Goal: Transaction & Acquisition: Purchase product/service

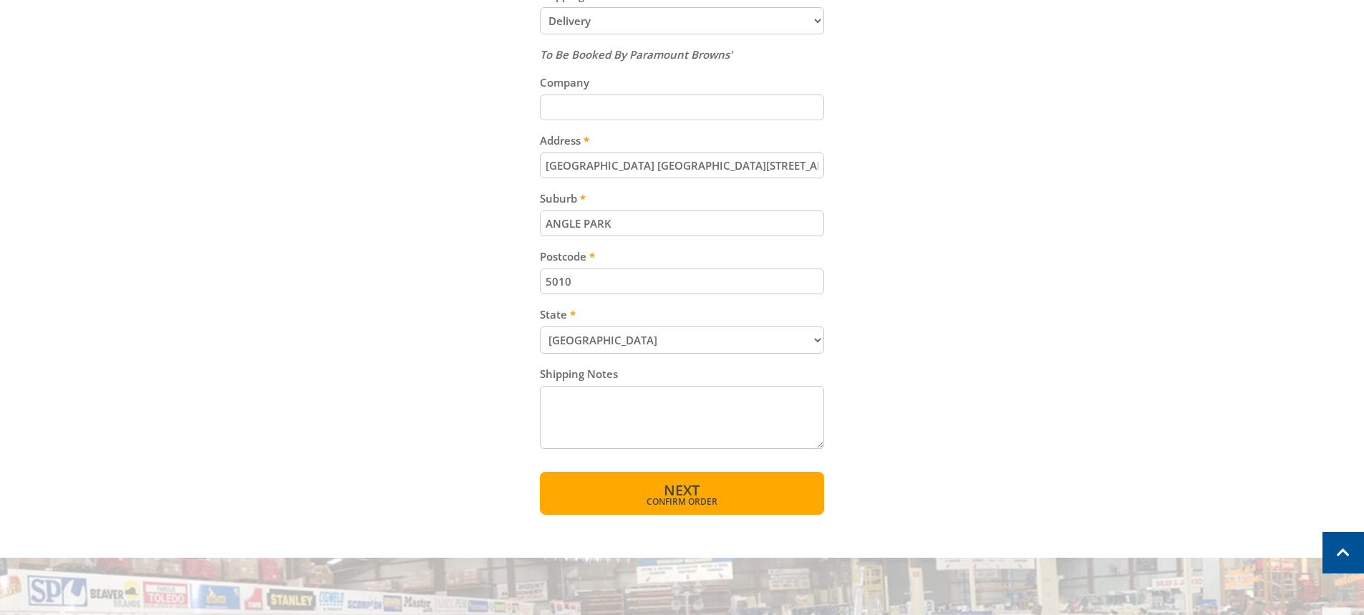
scroll to position [788, 0]
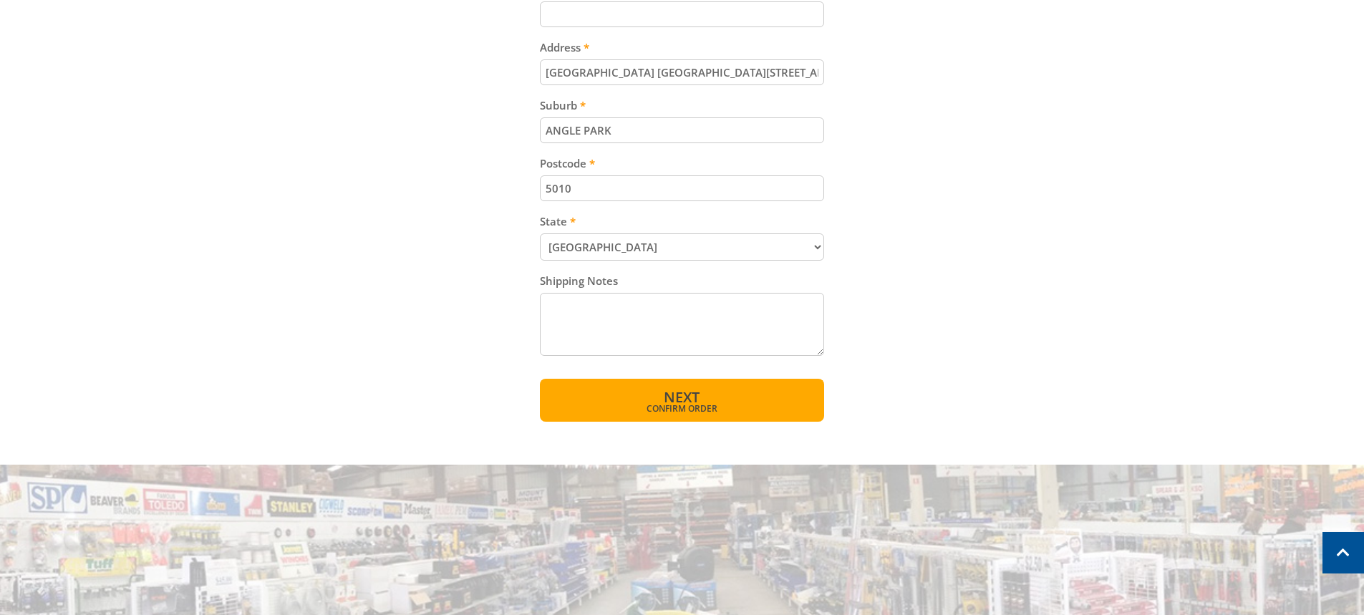
click at [674, 405] on span "Confirm order" at bounding box center [682, 409] width 223 height 9
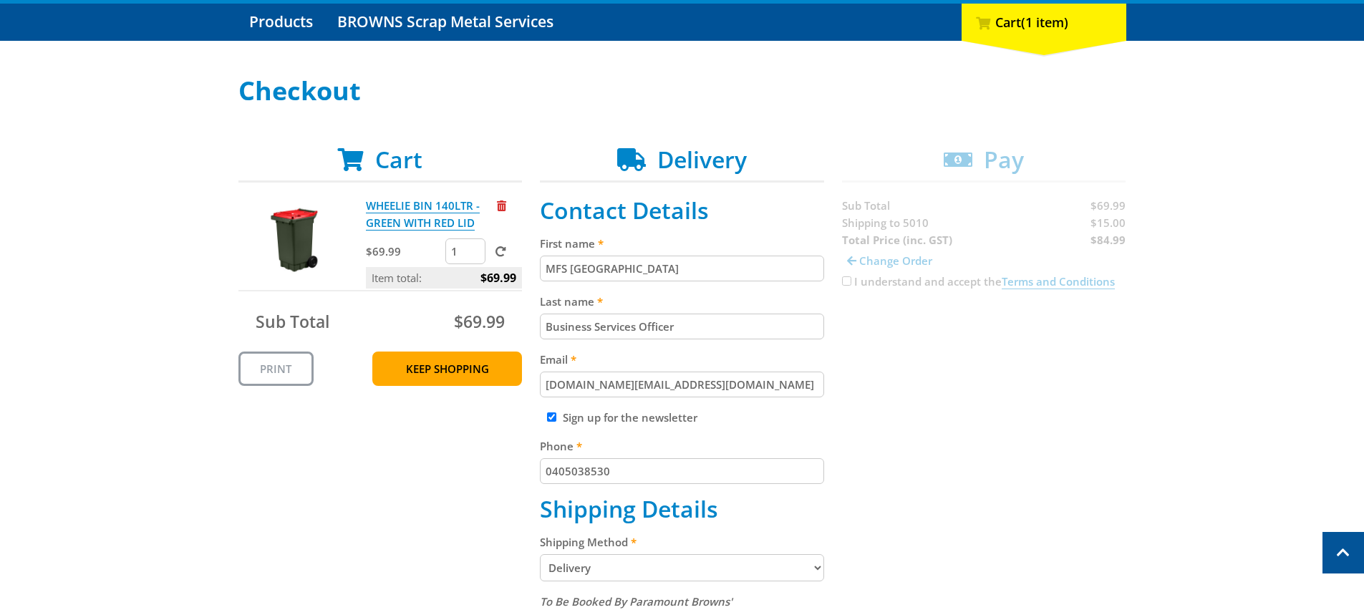
scroll to position [0, 0]
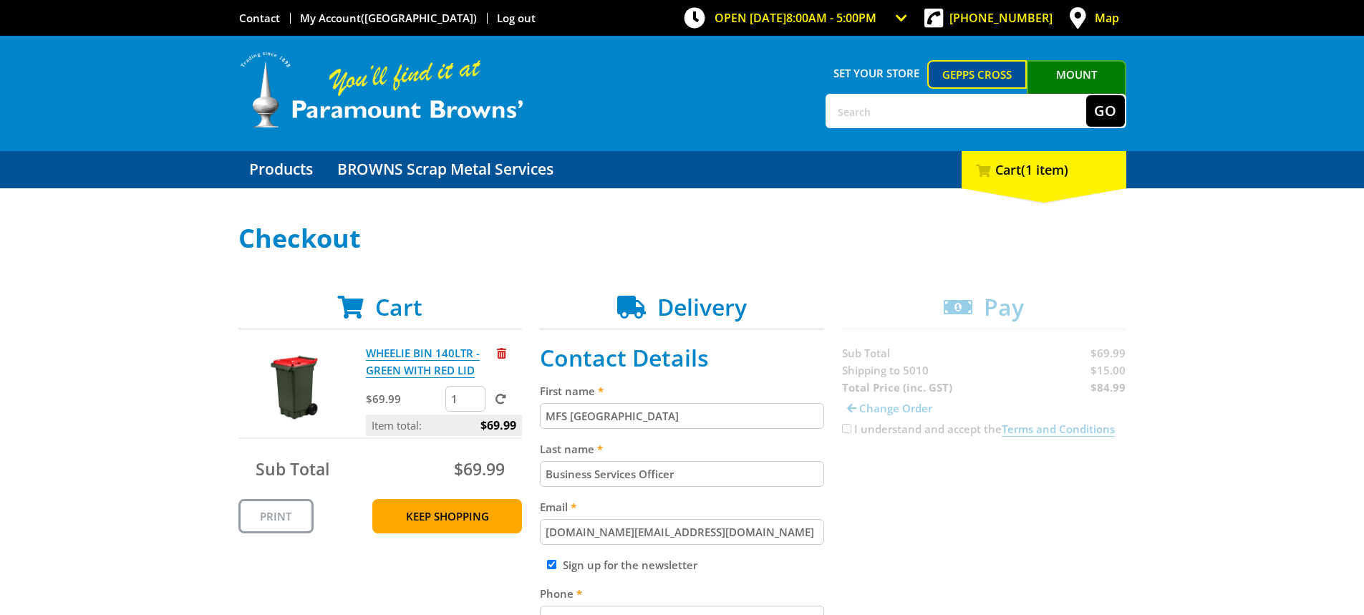
click at [549, 566] on input "Sign up for the newsletter" at bounding box center [551, 564] width 9 height 9
checkbox input "false"
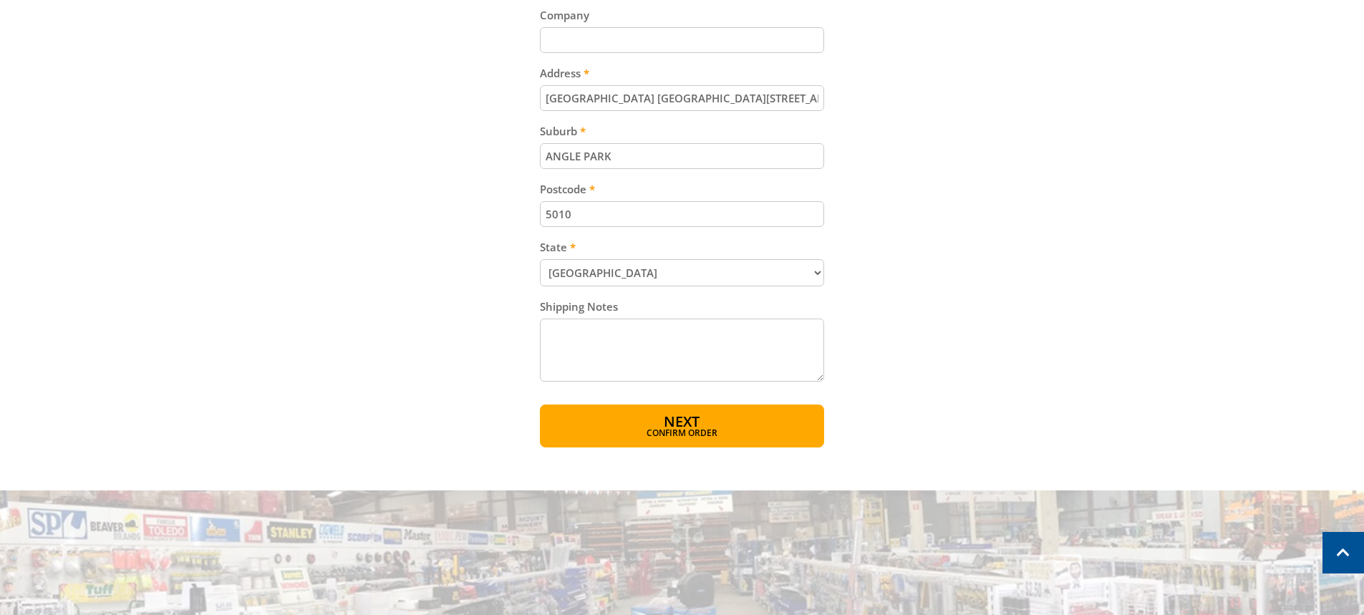
scroll to position [788, 0]
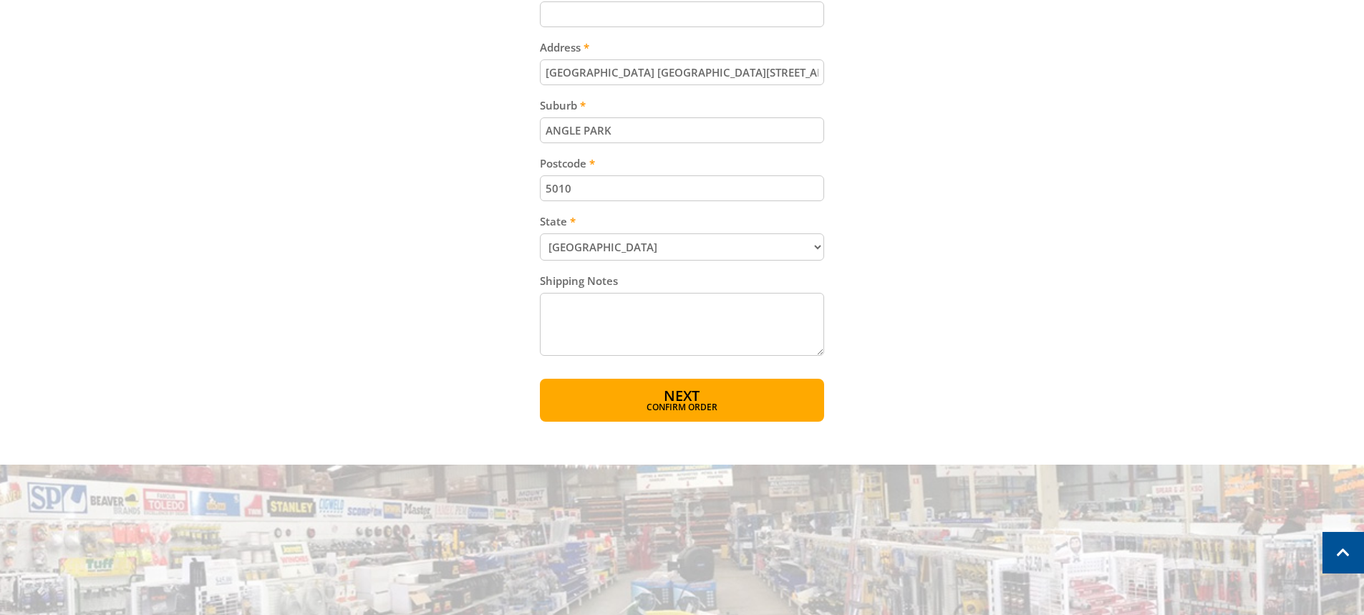
click at [708, 410] on span "Confirm order" at bounding box center [682, 407] width 223 height 9
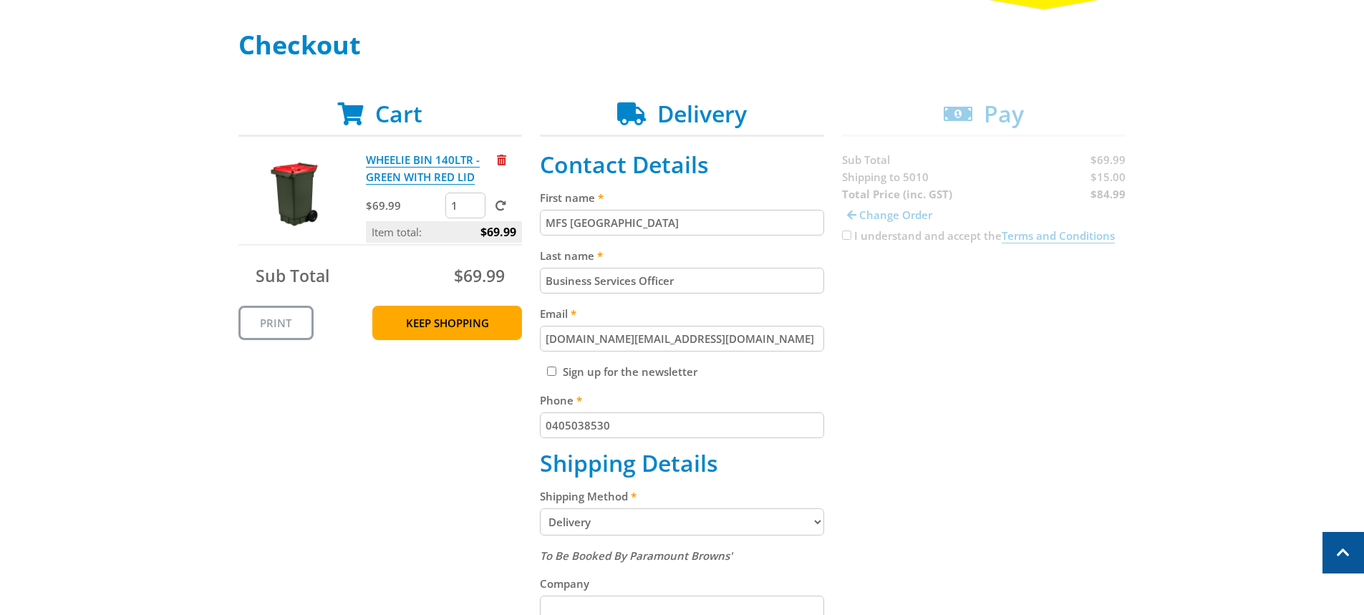
scroll to position [0, 0]
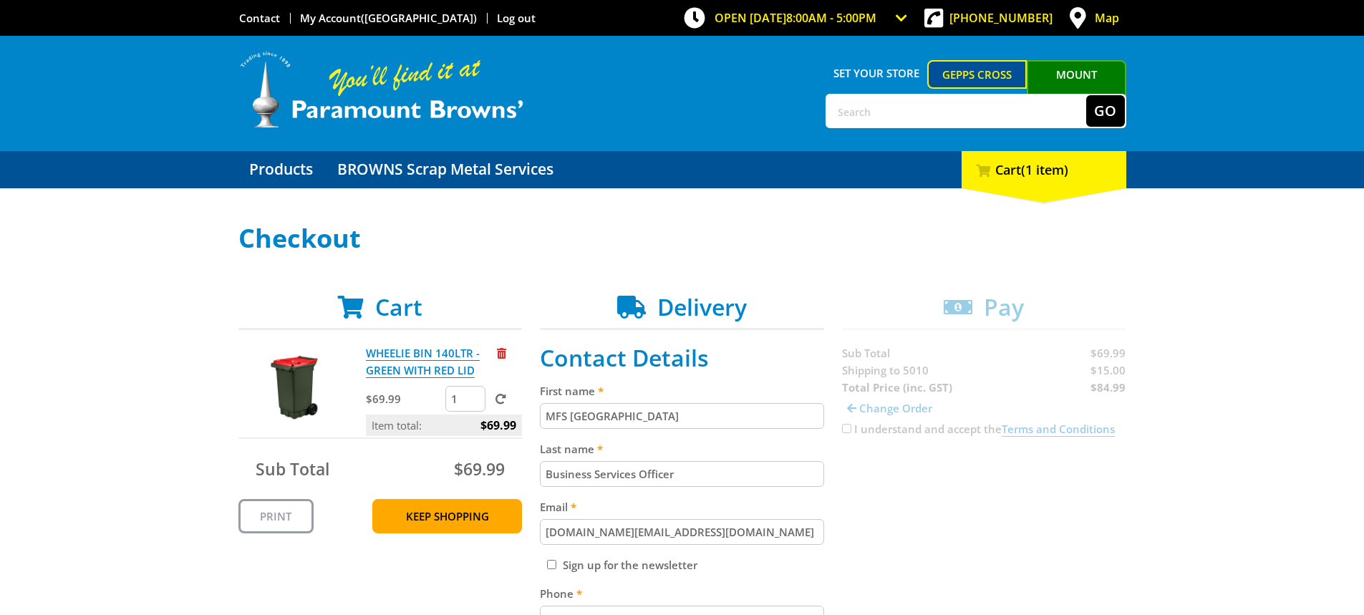
click at [883, 112] on input "text" at bounding box center [956, 111] width 259 height 32
type input "wheelie bin"
click at [1104, 111] on button "Go" at bounding box center [1105, 111] width 39 height 32
